Goal: Information Seeking & Learning: Learn about a topic

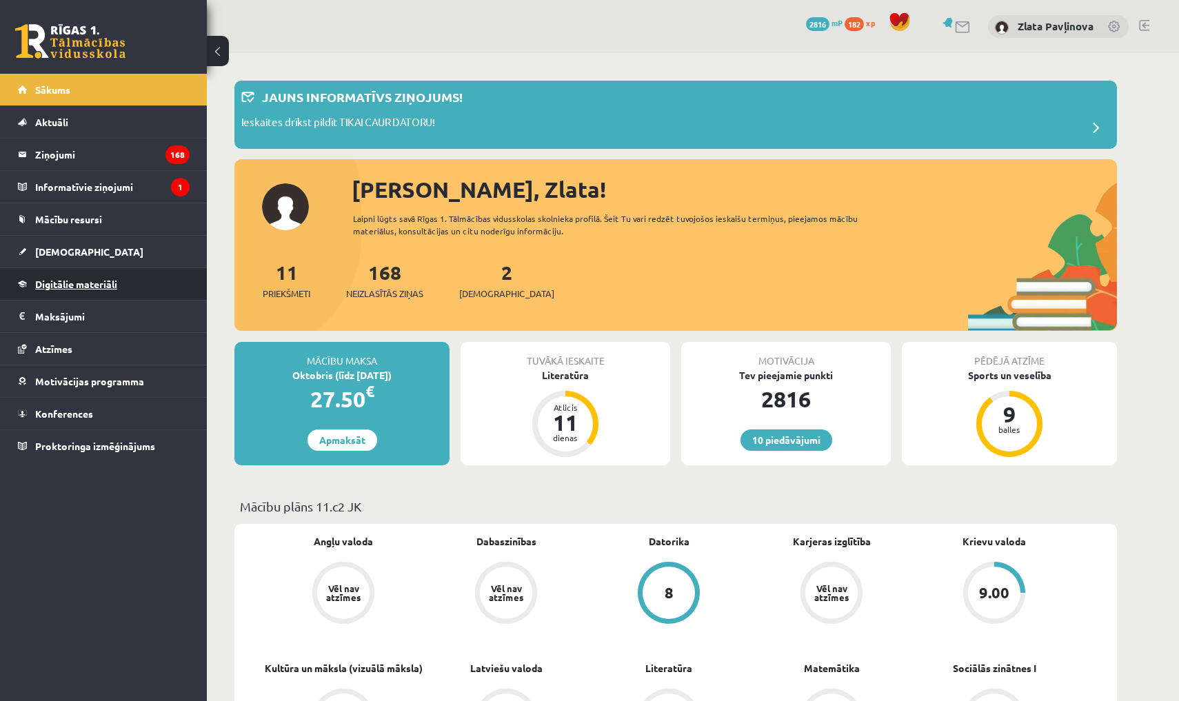
click at [63, 292] on link "Digitālie materiāli" at bounding box center [104, 284] width 172 height 32
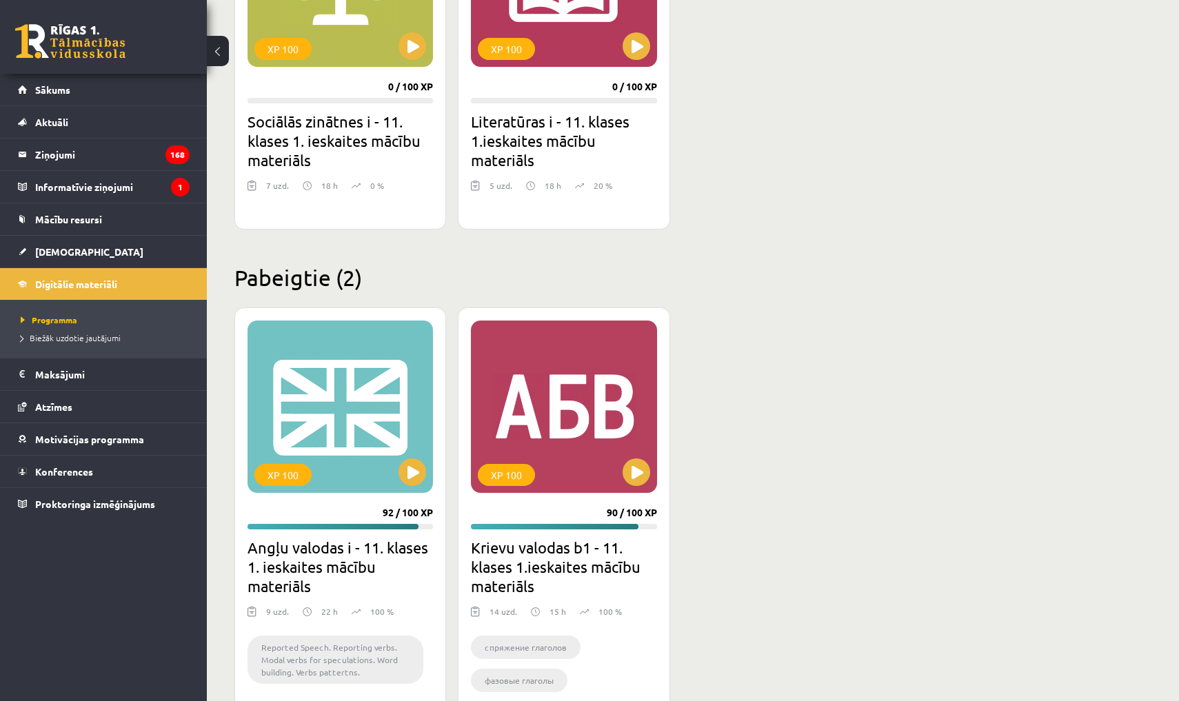
scroll to position [1374, 0]
click at [571, 54] on button at bounding box center [637, 47] width 28 height 28
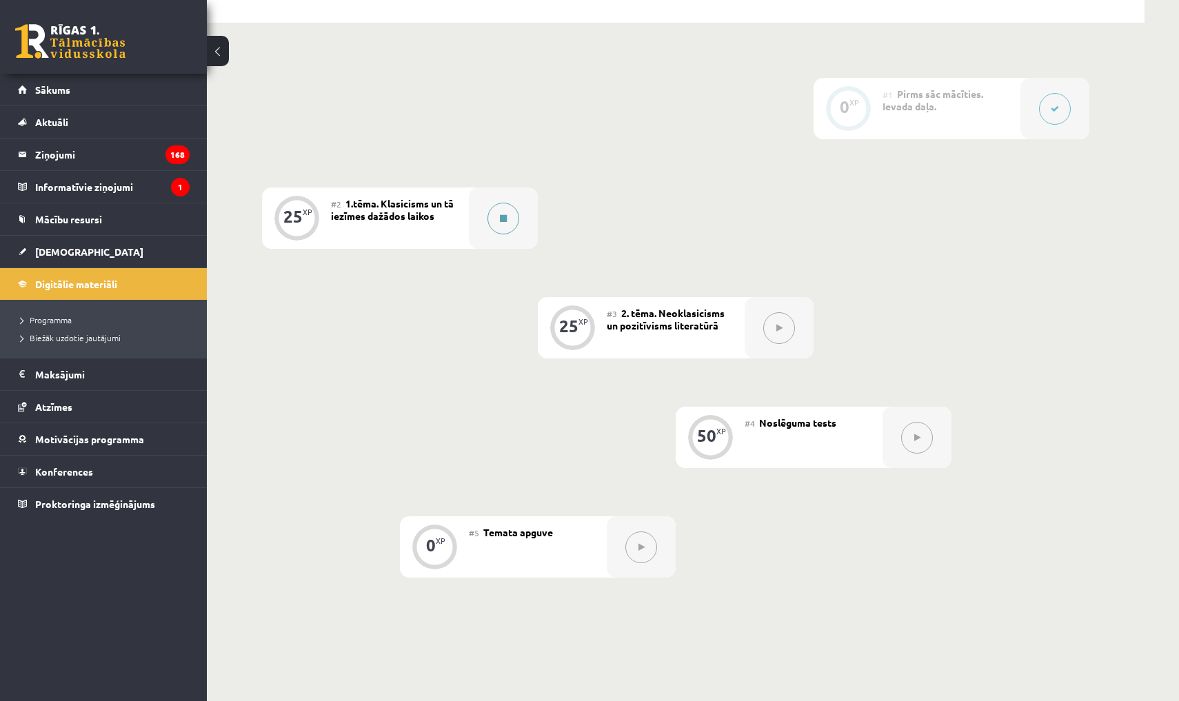
click at [501, 228] on button at bounding box center [503, 219] width 32 height 32
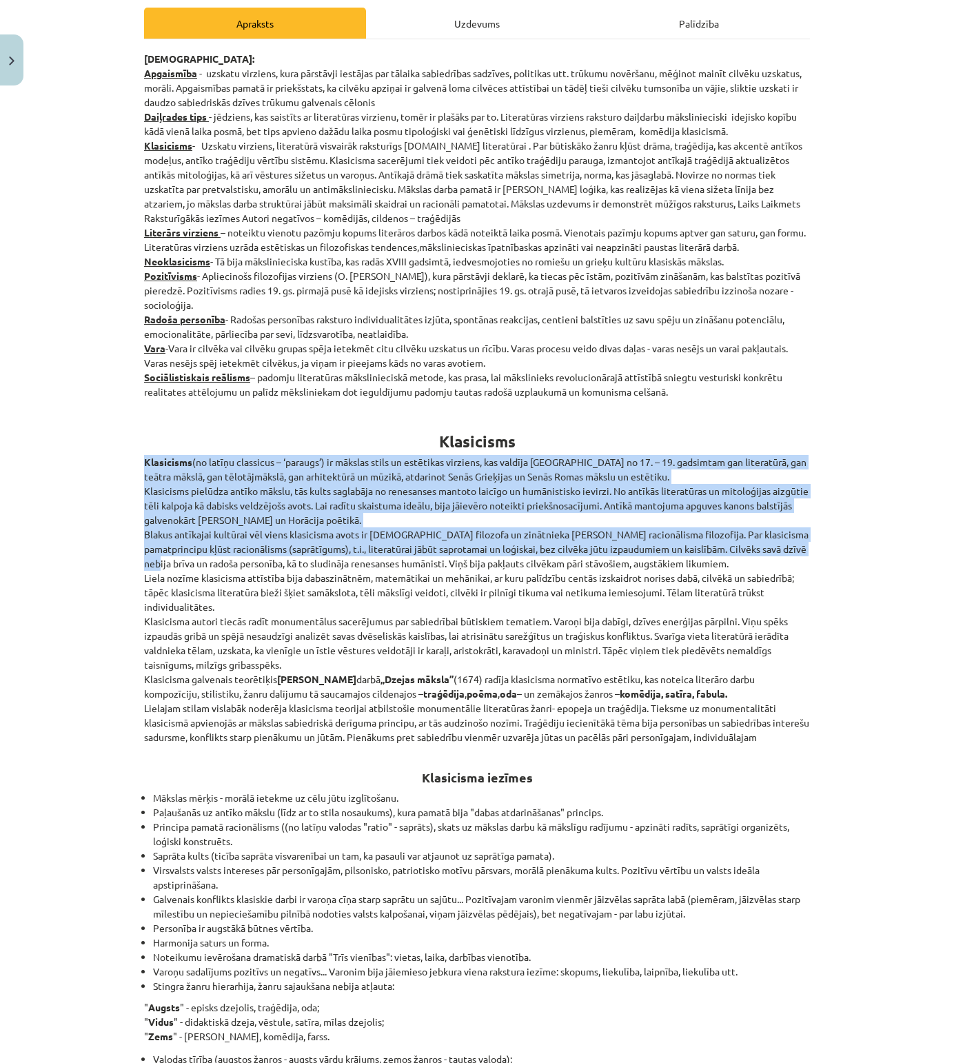
scroll to position [196, 0]
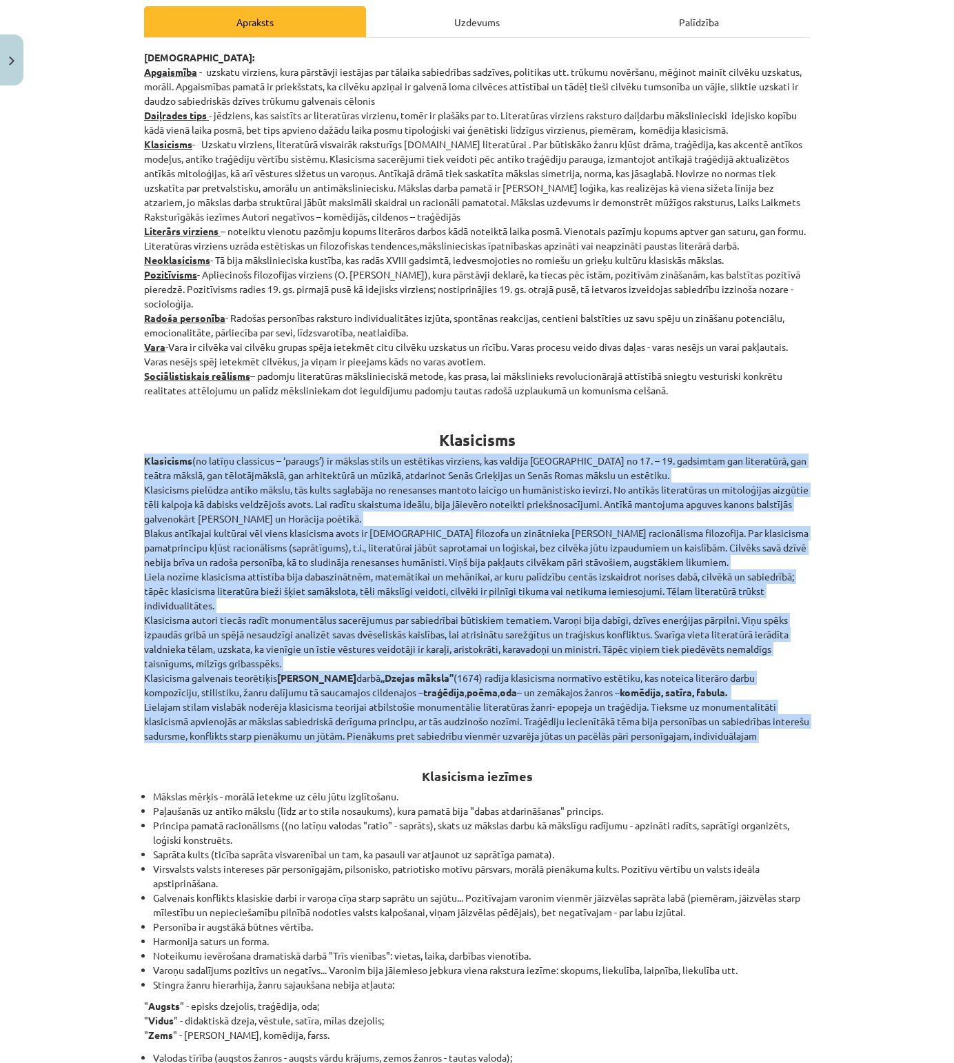
drag, startPoint x: 144, startPoint y: 464, endPoint x: 807, endPoint y: 750, distance: 721.6
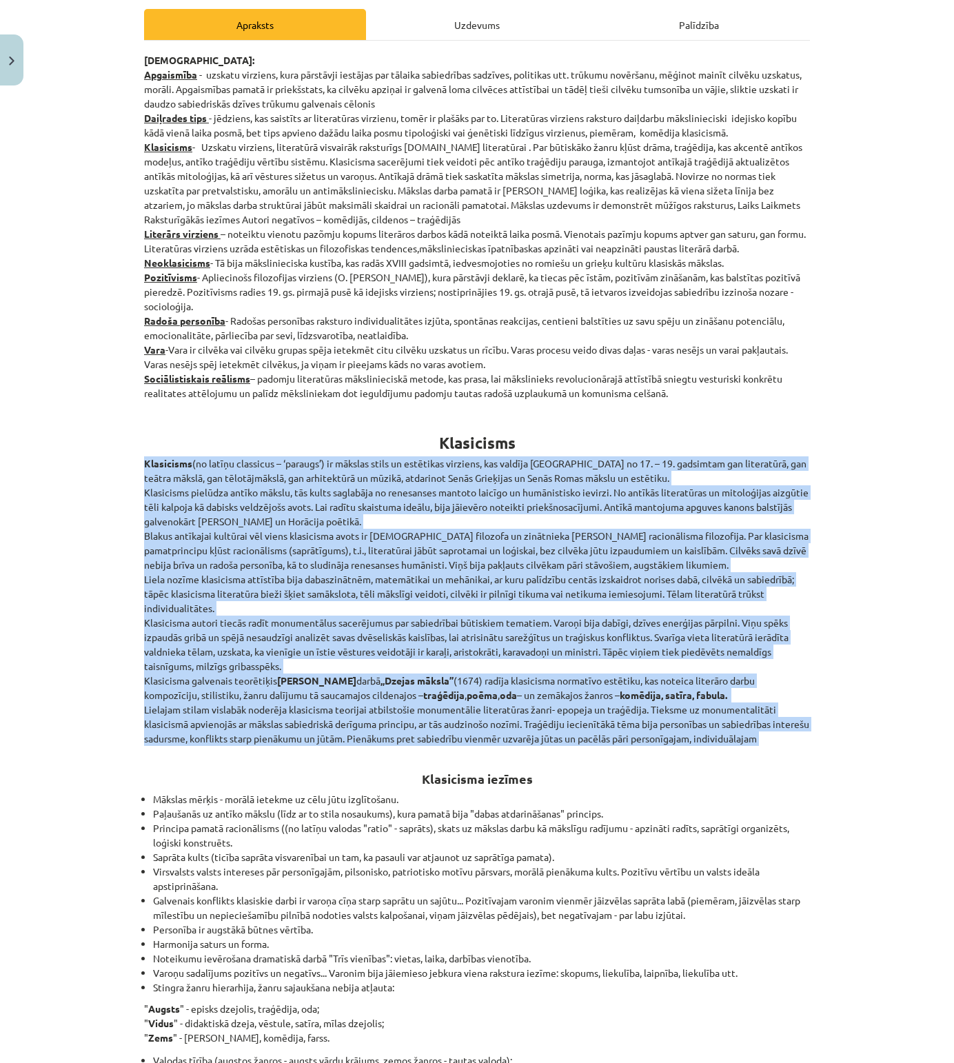
copy div "Loremipsum (do sitame consectet – ‘adipisc’) el seddoei tempo in utlaboree dolo…"
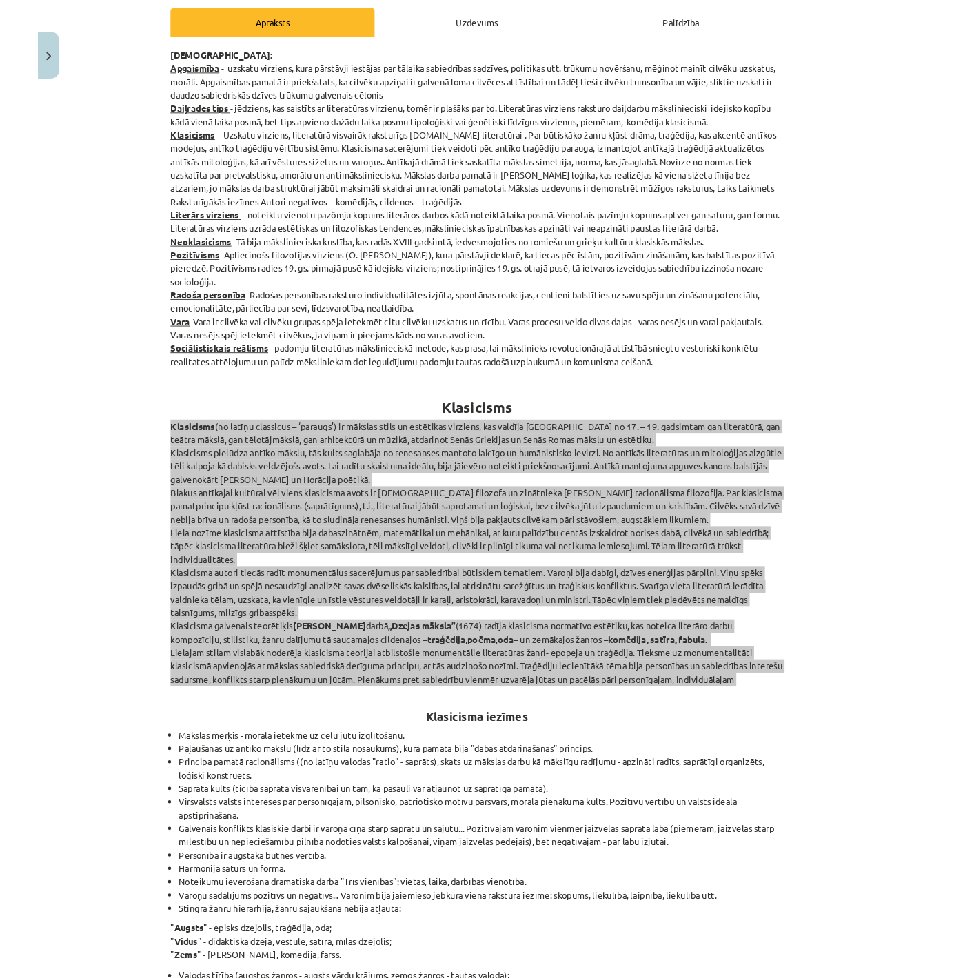
scroll to position [196, 0]
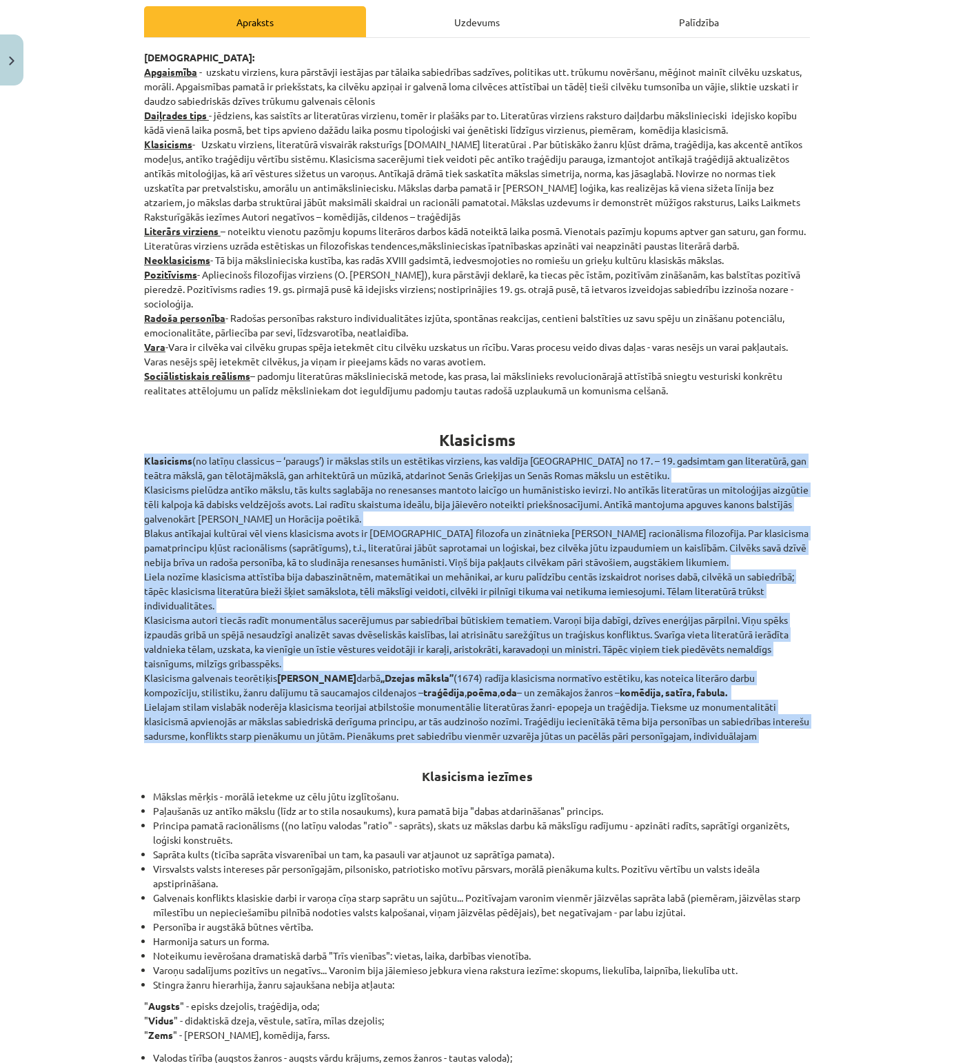
copy div "Loremipsum (do sitame consectet – ‘adipisc’) el seddoei tempo in utlaboree dolo…"
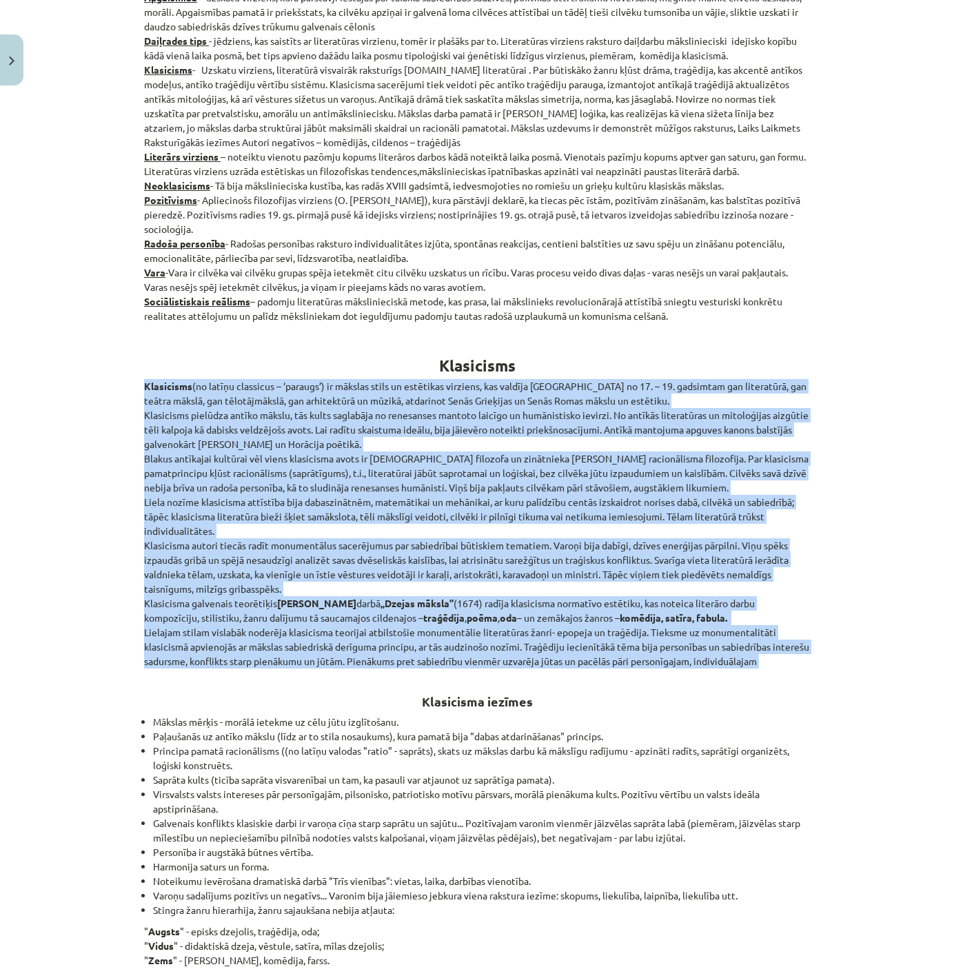
scroll to position [274, 0]
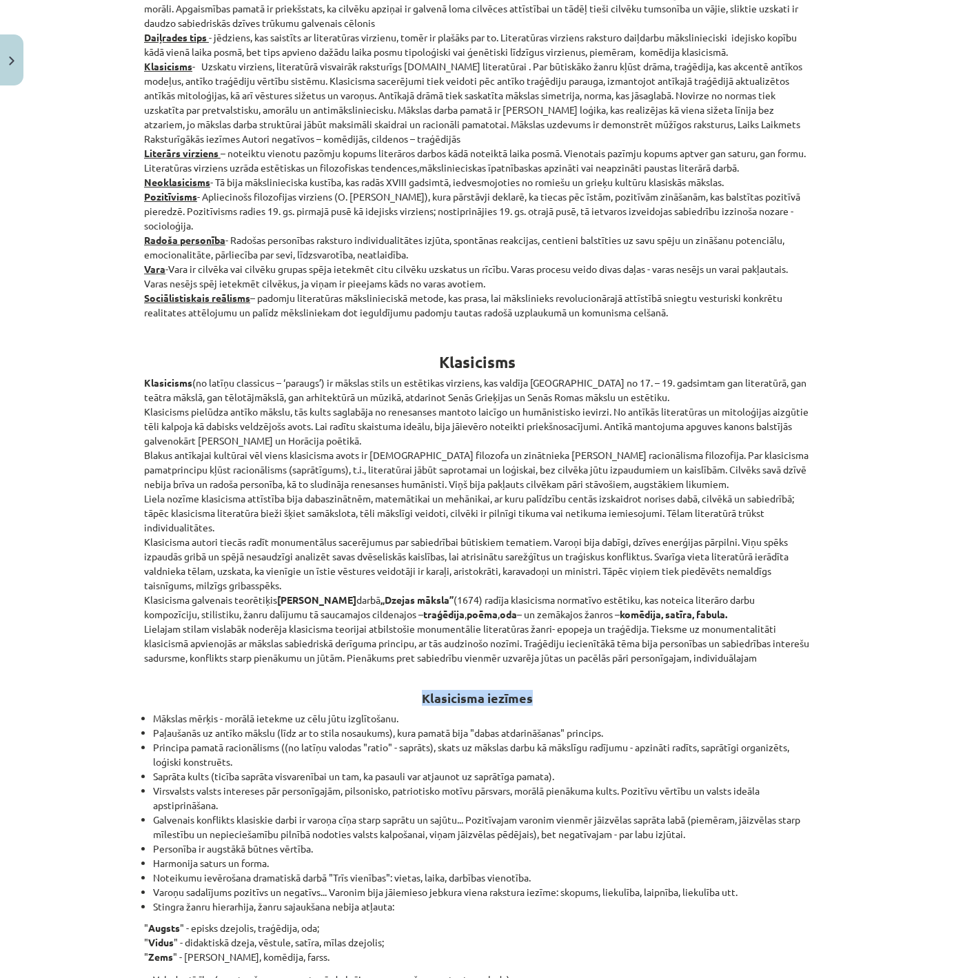
drag, startPoint x: 420, startPoint y: 694, endPoint x: 569, endPoint y: 711, distance: 150.6
copy div "Klasicisma iezīmes"
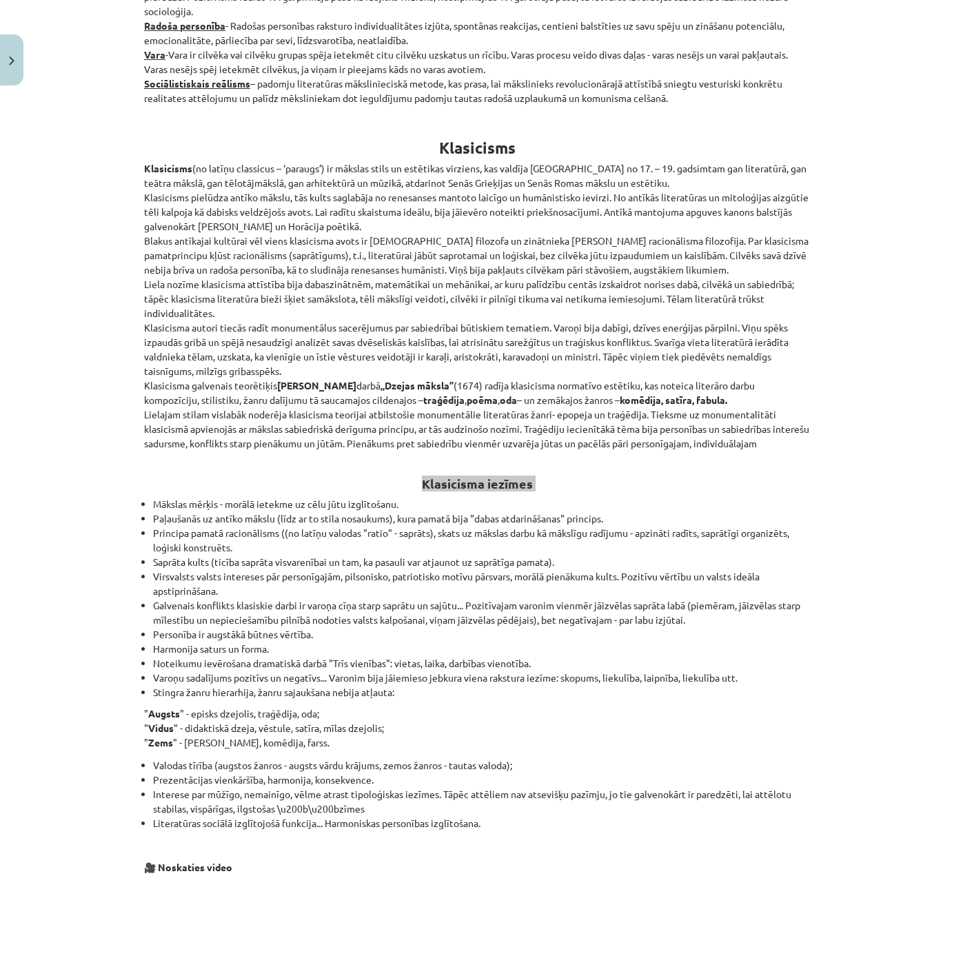
scroll to position [491, 0]
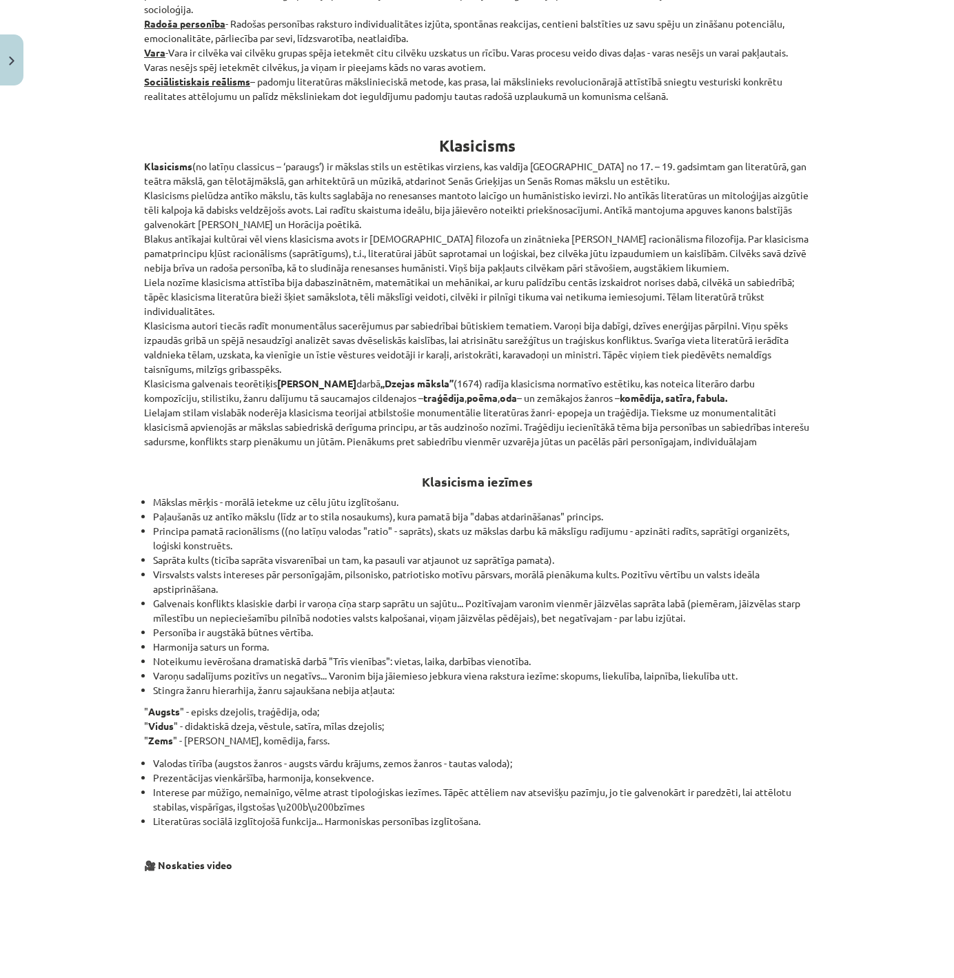
click at [153, 498] on ul "Mākslas mērķis - morālā ietekme uz cēlu jūtu izglītošanu. Paļaušanās uz antīko …" at bounding box center [477, 596] width 666 height 203
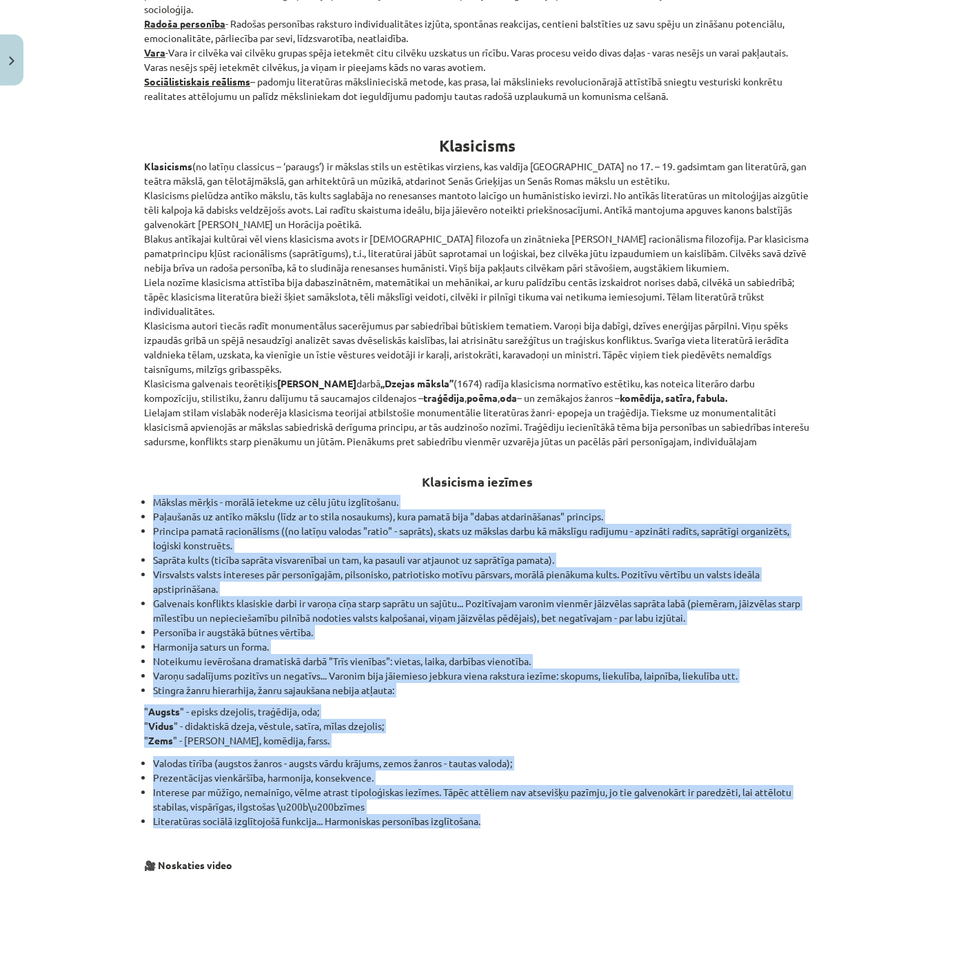
drag, startPoint x: 153, startPoint y: 497, endPoint x: 557, endPoint y: 819, distance: 516.6
copy div "Loremip dolors - ametco adipisc el sedd eius temporincid. Utlaboreet do magnaa …"
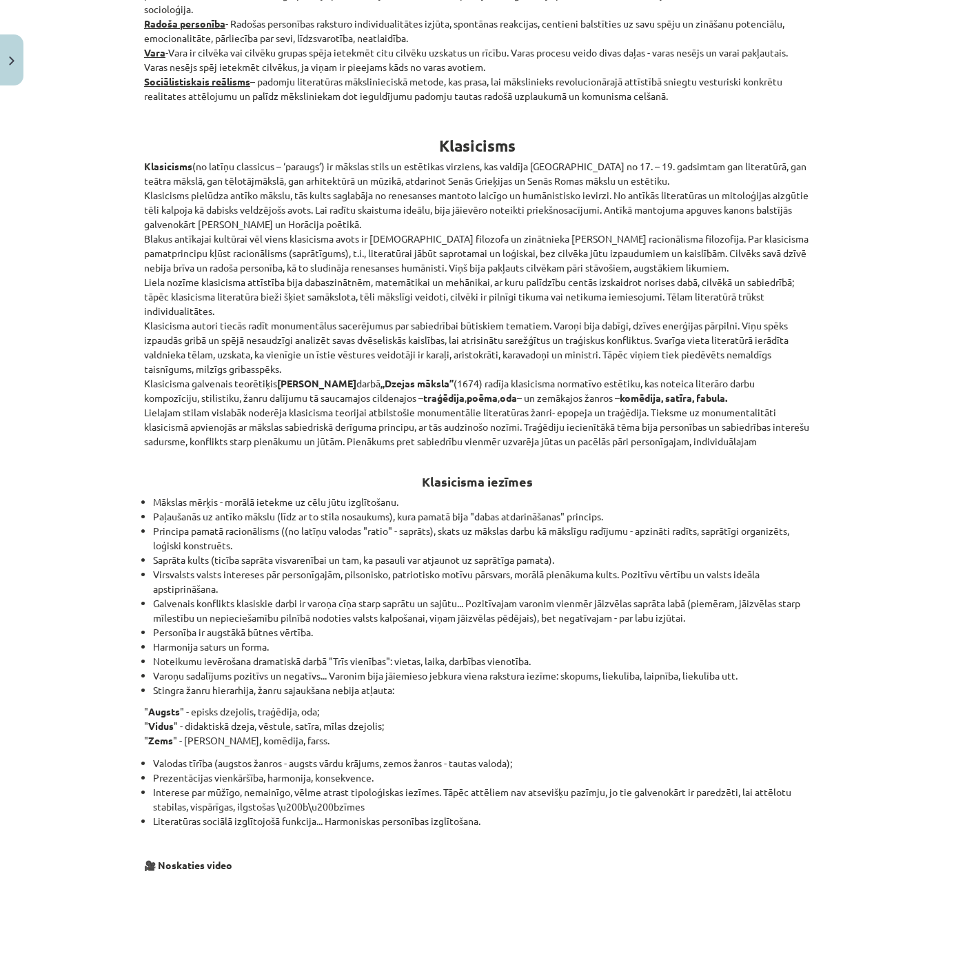
click at [119, 492] on div "Mācību tēma: Literatūras i - 11. klases 1.ieskaites mācību materiāls #2 1.tēma.…" at bounding box center [477, 489] width 954 height 978
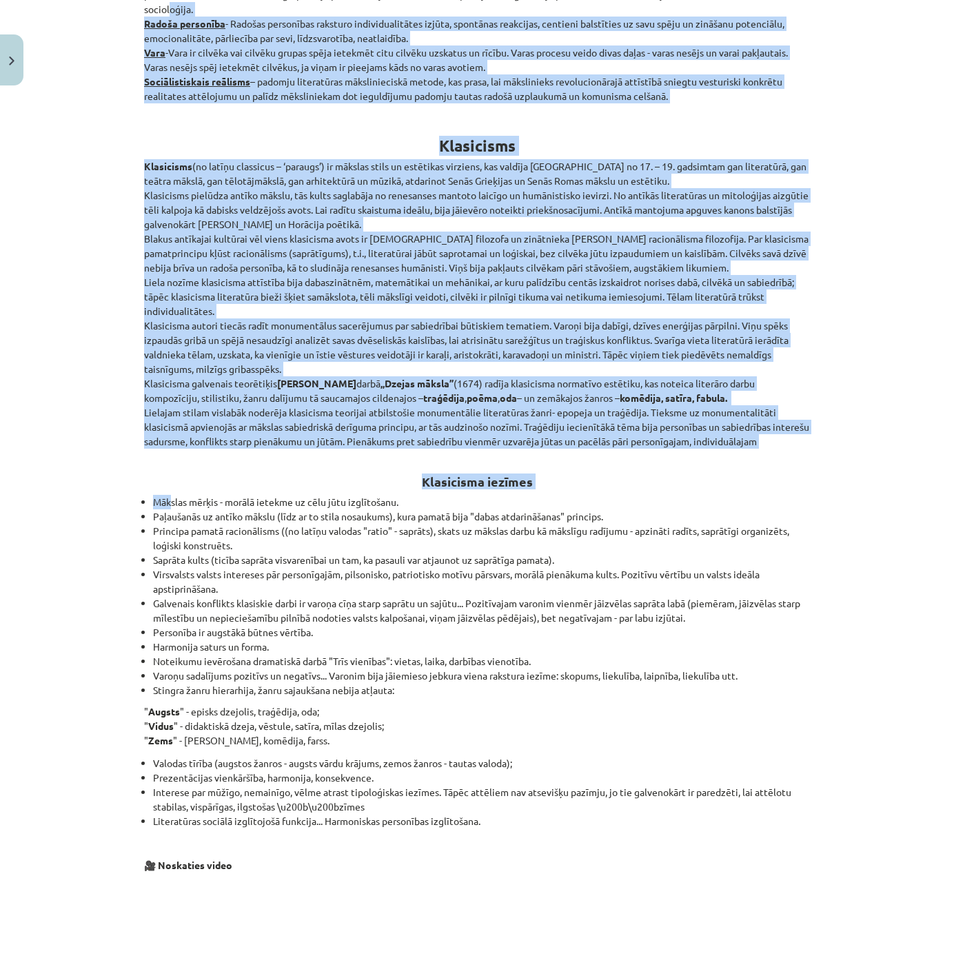
drag, startPoint x: 154, startPoint y: 500, endPoint x: 171, endPoint y: 504, distance: 17.7
click at [171, 504] on div "Mācību tēma: Literatūras i - 11. klases 1.ieskaites mācību materiāls #2 1.tēma.…" at bounding box center [477, 489] width 954 height 978
click at [106, 504] on div "Mācību tēma: Literatūras i - 11. klases 1.ieskaites mācību materiāls #2 1.tēma.…" at bounding box center [477, 489] width 954 height 978
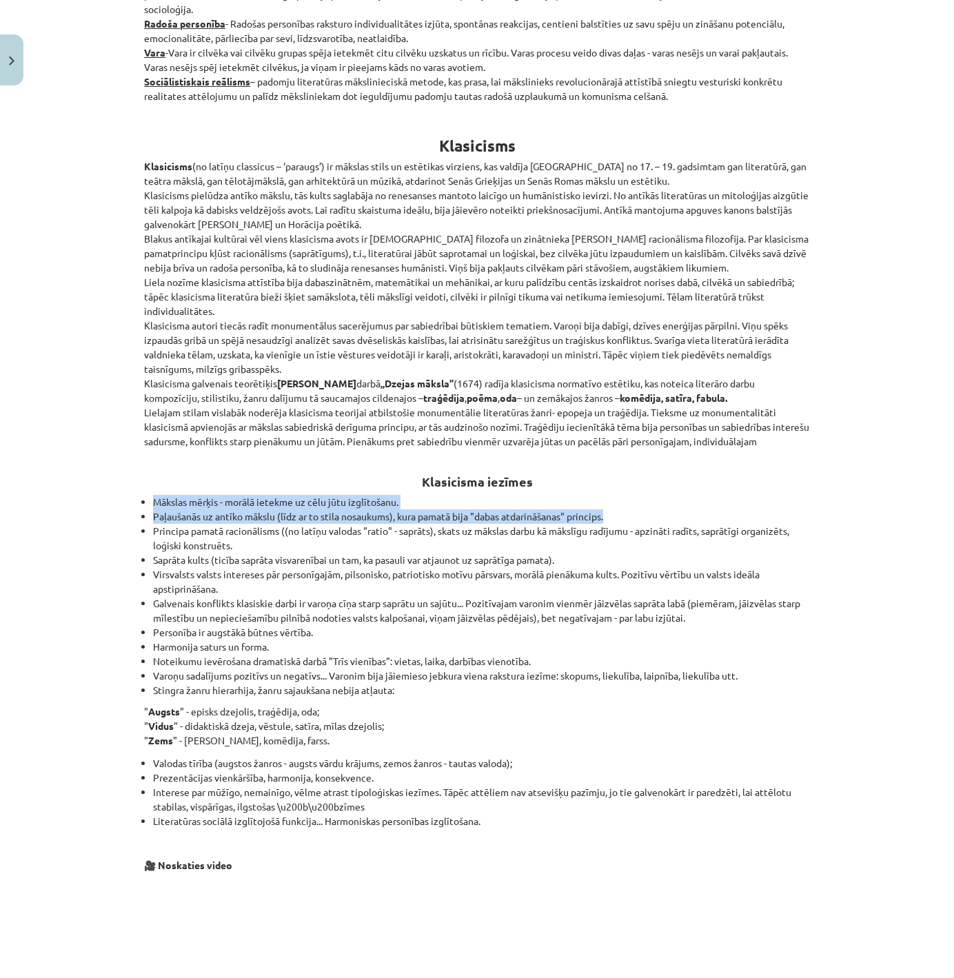
drag, startPoint x: 140, startPoint y: 503, endPoint x: 188, endPoint y: 520, distance: 51.2
click at [148, 499] on ul "Mākslas mērķis - morālā ietekme uz cēlu jūtu izglītošanu. Paļaušanās uz antīko …" at bounding box center [477, 596] width 666 height 203
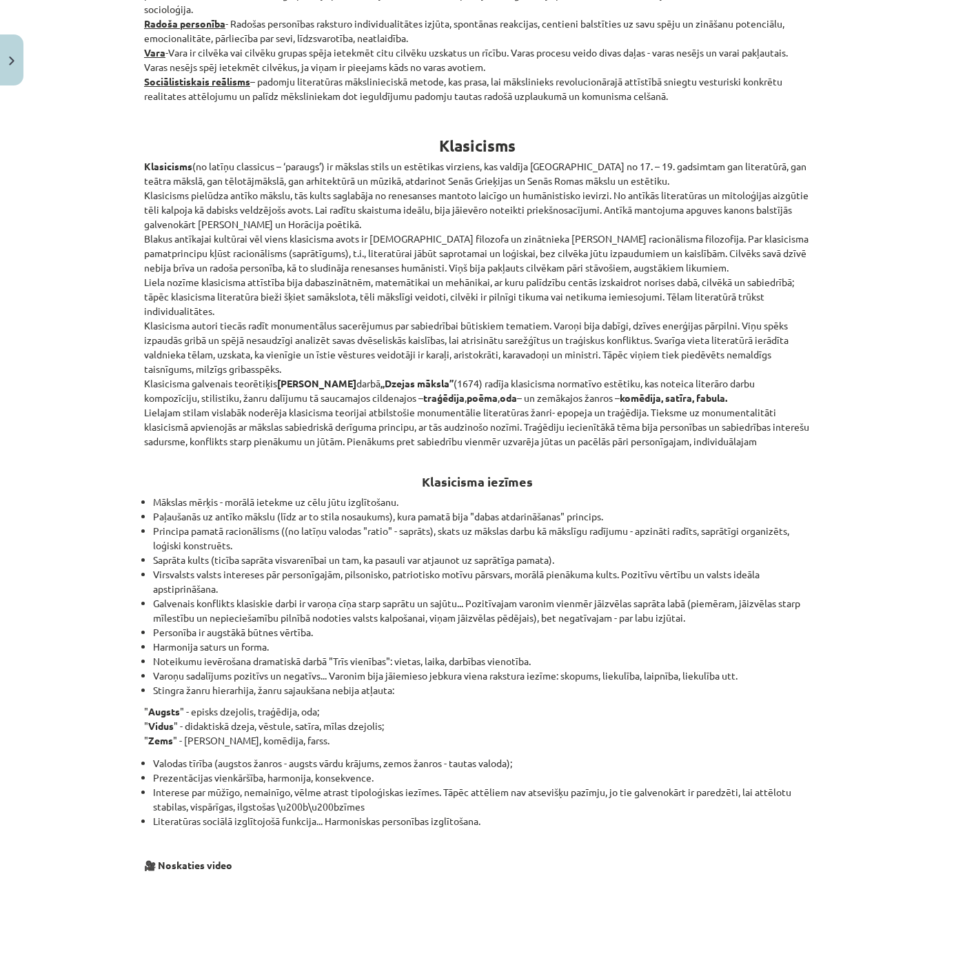
click at [160, 508] on ul "Mākslas mērķis - morālā ietekme uz cēlu jūtu izglītošanu. Paļaušanās uz antīko …" at bounding box center [477, 596] width 666 height 203
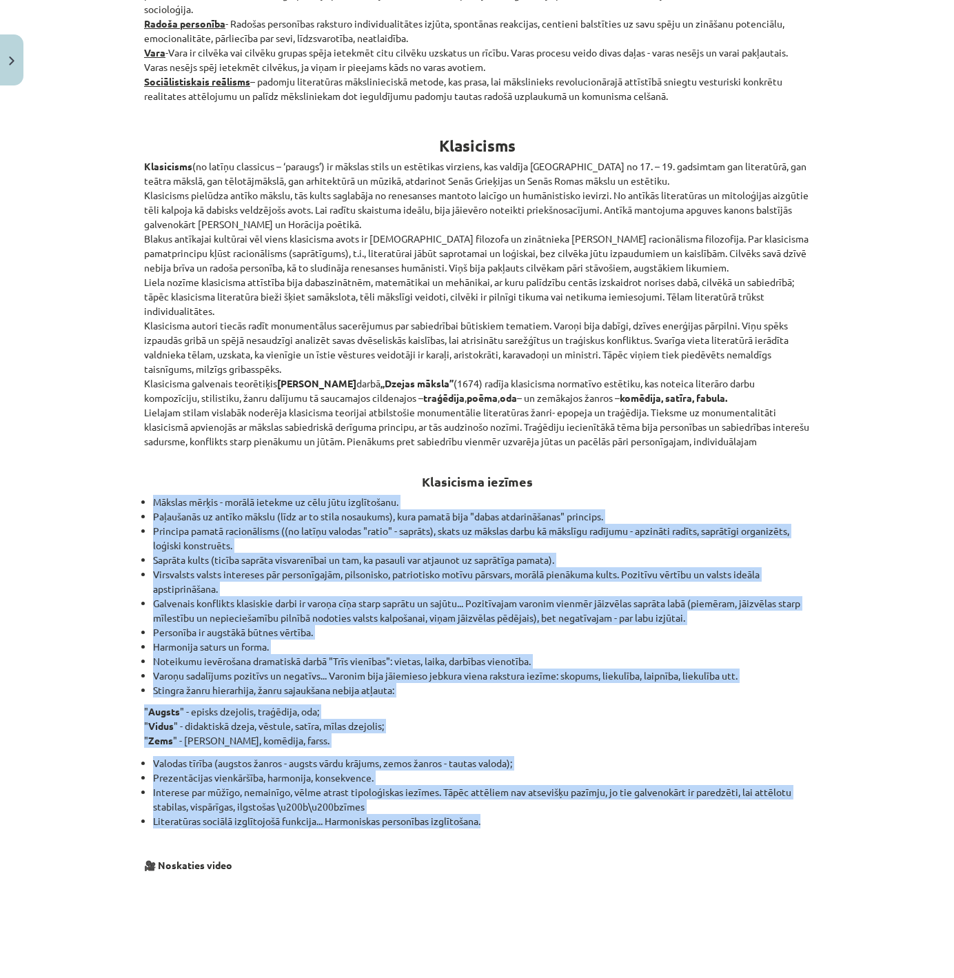
drag, startPoint x: 140, startPoint y: 501, endPoint x: 636, endPoint y: 825, distance: 591.8
copy div "Loremip dolors - ametco adipisc el sedd eius temporincid. Utlaboreet do magnaa …"
